Goal: Information Seeking & Learning: Learn about a topic

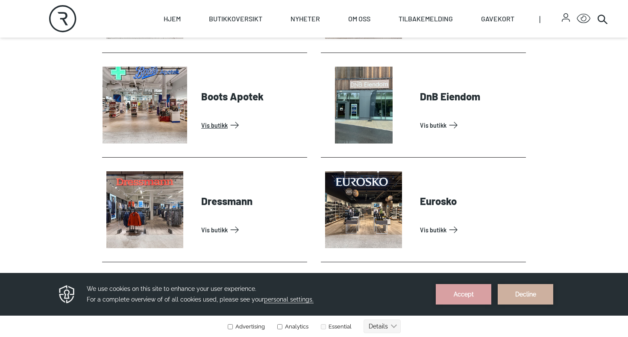
scroll to position [458, 0]
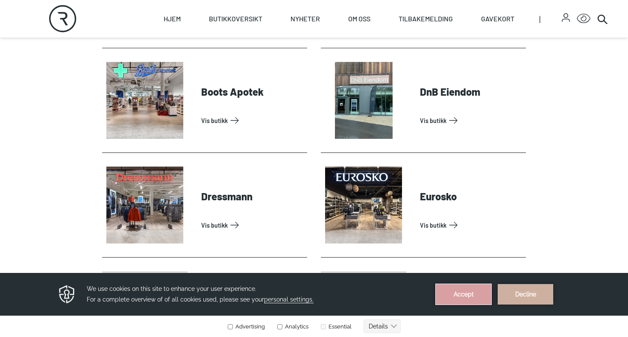
click at [456, 293] on button "Accept" at bounding box center [464, 294] width 56 height 20
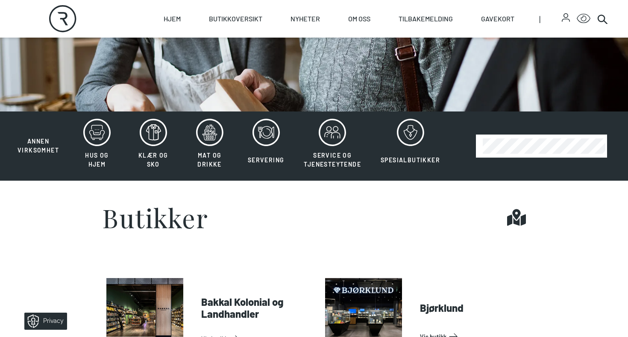
scroll to position [29, 0]
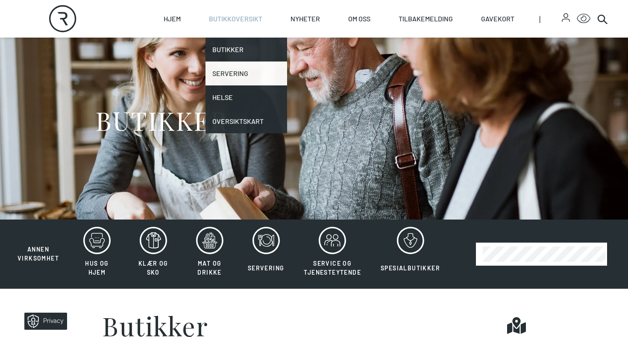
click at [246, 78] on link "Servering" at bounding box center [246, 73] width 82 height 24
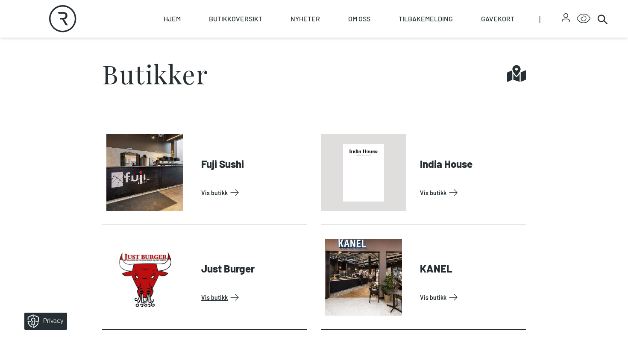
scroll to position [261, 0]
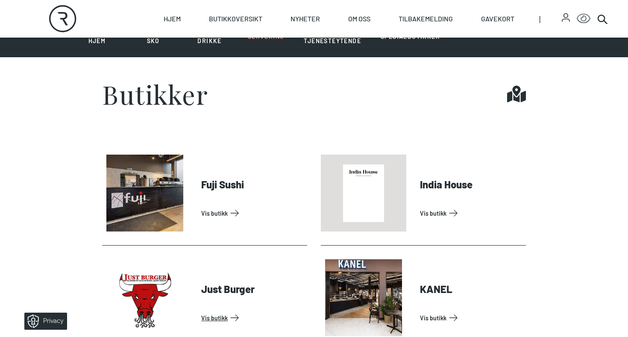
click at [283, 311] on link "Vis butikk" at bounding box center [252, 318] width 102 height 14
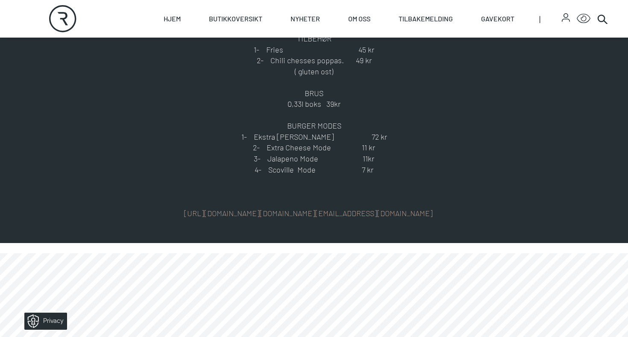
scroll to position [565, 0]
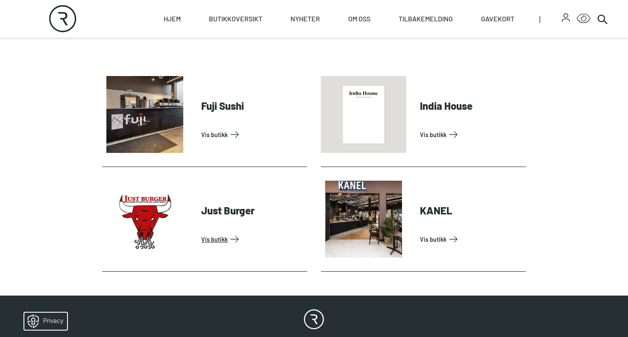
scroll to position [340, 0]
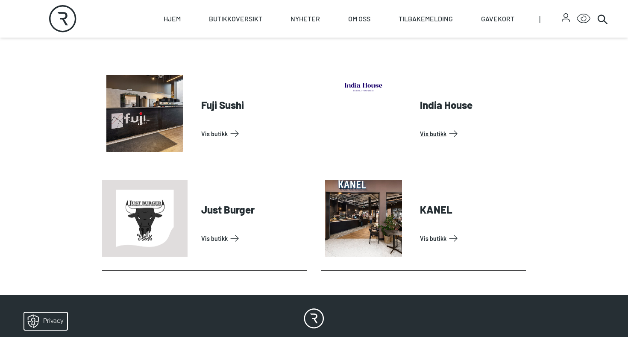
click at [420, 140] on link "Vis butikk" at bounding box center [471, 134] width 102 height 14
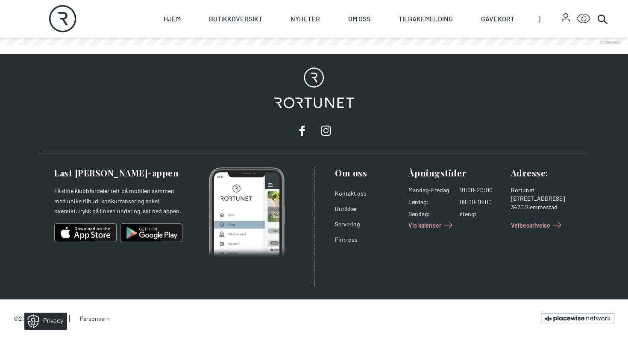
scroll to position [608, 0]
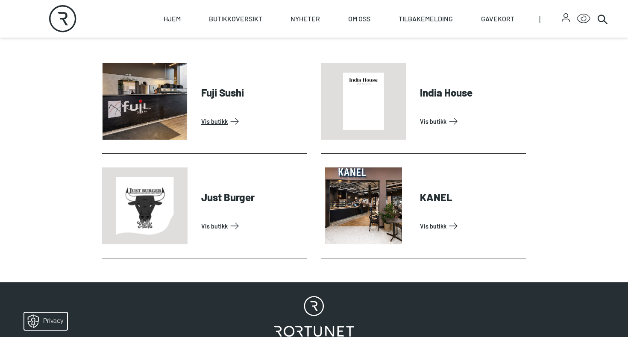
scroll to position [345, 0]
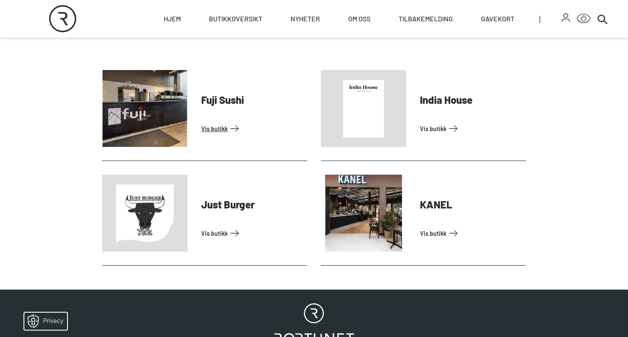
click at [205, 122] on link "Vis butikk" at bounding box center [252, 129] width 102 height 14
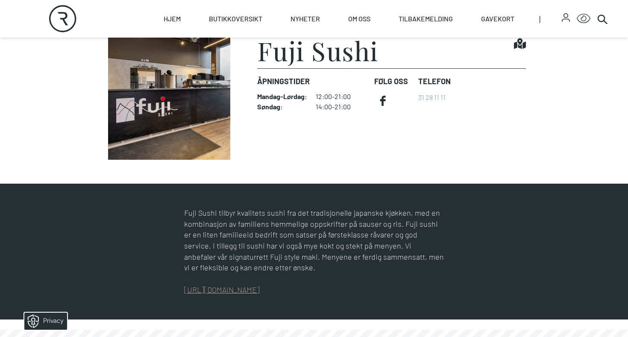
click at [248, 290] on link "[URL][DOMAIN_NAME]" at bounding box center [222, 289] width 76 height 9
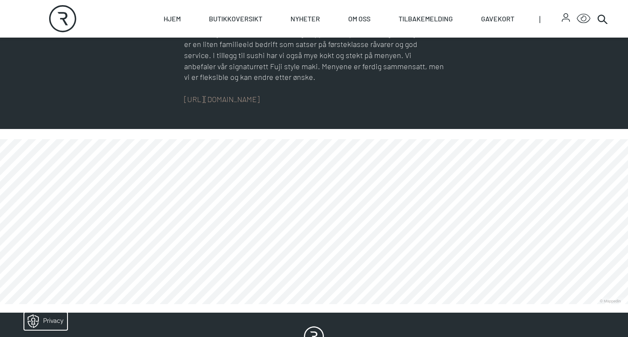
scroll to position [447, 0]
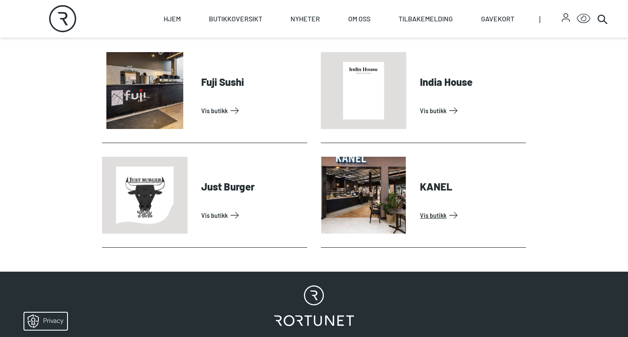
scroll to position [365, 0]
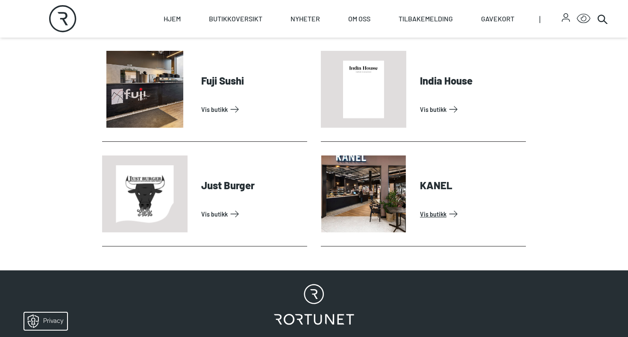
click at [420, 207] on link "Vis butikk" at bounding box center [471, 214] width 102 height 14
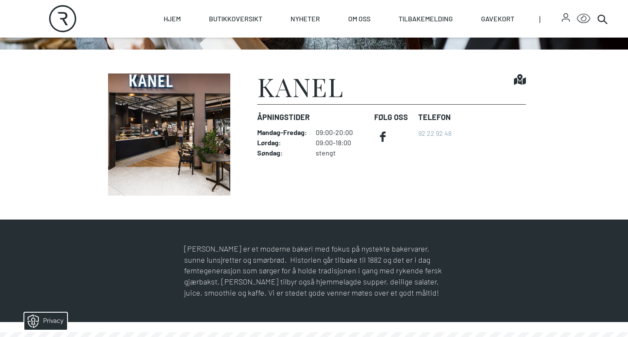
scroll to position [128, 0]
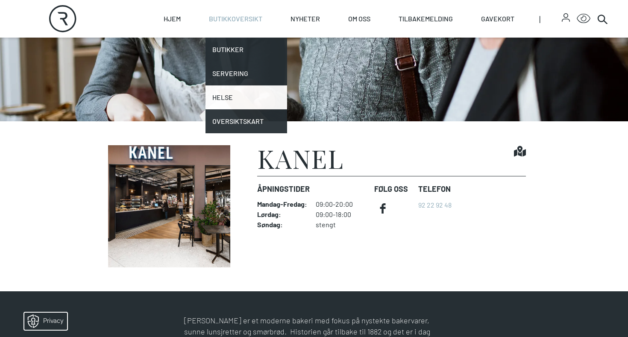
click at [231, 92] on link "Helse" at bounding box center [246, 97] width 82 height 24
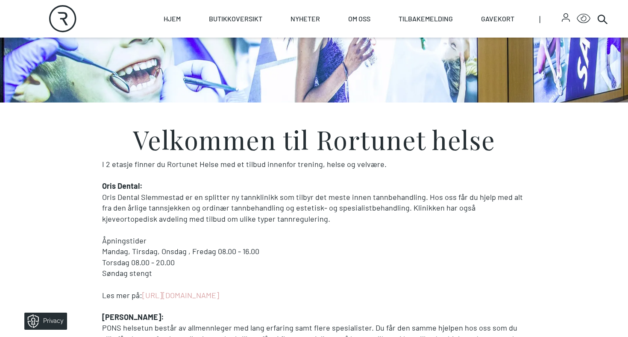
scroll to position [119, 0]
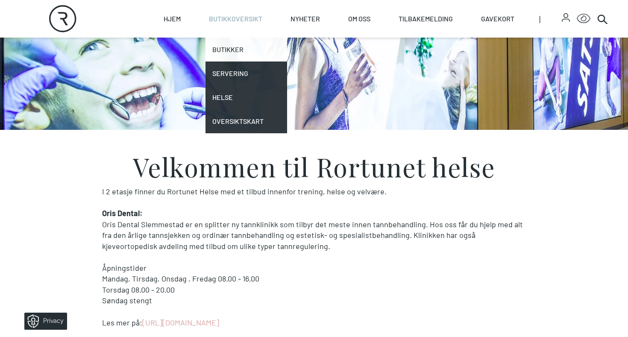
click at [239, 56] on link "Butikker" at bounding box center [246, 50] width 82 height 24
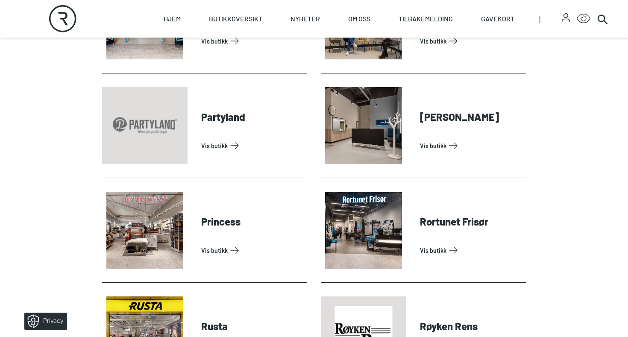
scroll to position [1924, 0]
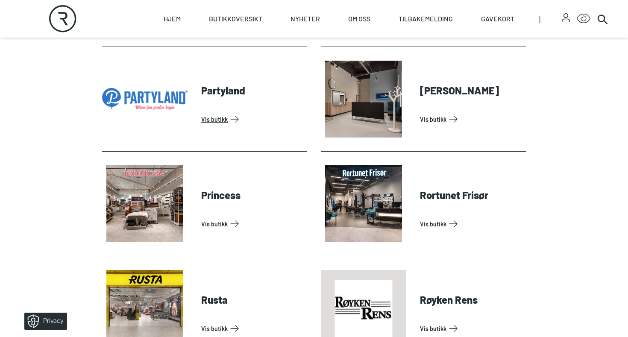
click at [224, 112] on link "Vis butikk" at bounding box center [252, 119] width 102 height 14
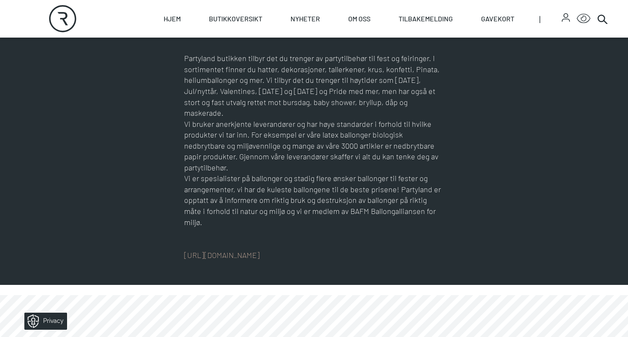
scroll to position [397, 0]
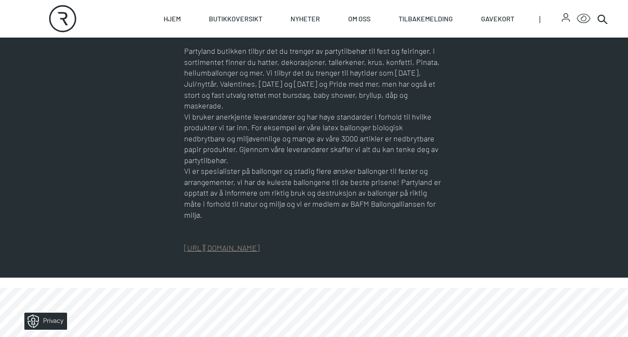
click at [256, 243] on link "[URL][DOMAIN_NAME]" at bounding box center [222, 247] width 76 height 9
